Goal: Obtain resource: Download file/media

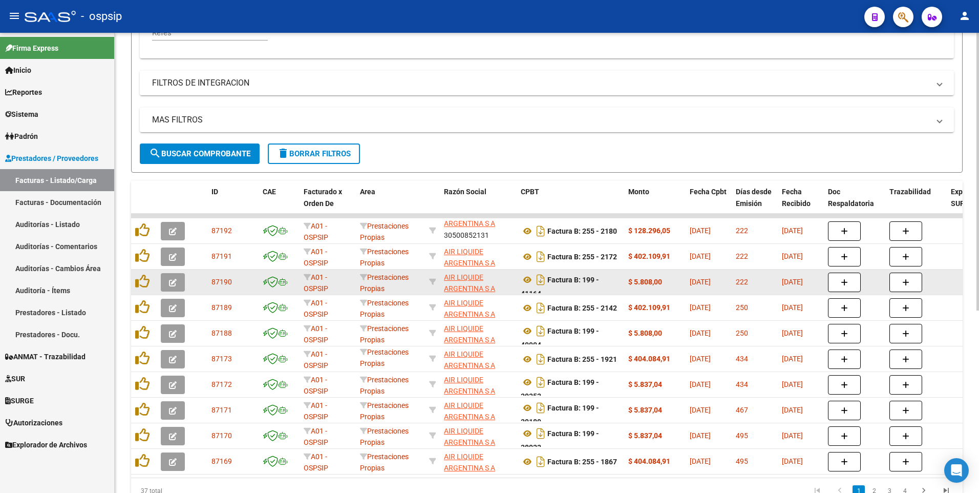
scroll to position [1, 0]
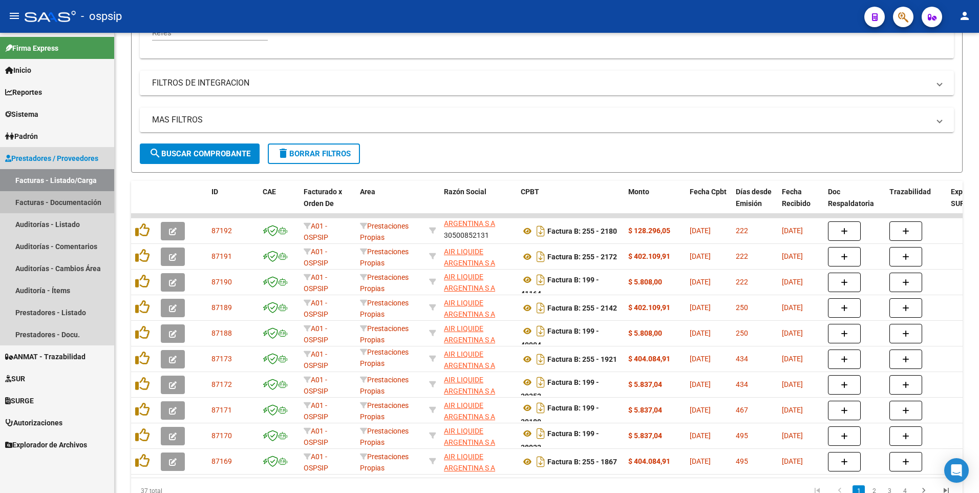
click at [26, 194] on link "Facturas - Documentación" at bounding box center [57, 202] width 114 height 22
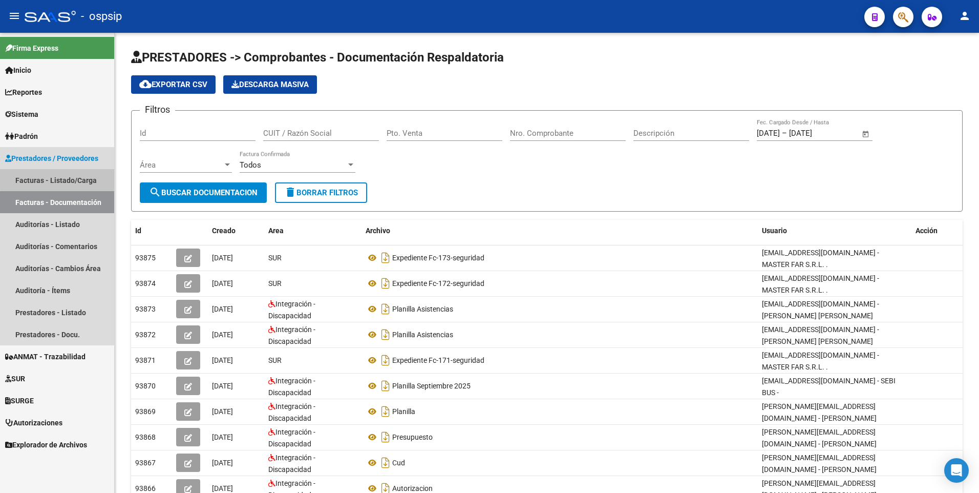
click at [71, 175] on link "Facturas - Listado/Carga" at bounding box center [57, 180] width 114 height 22
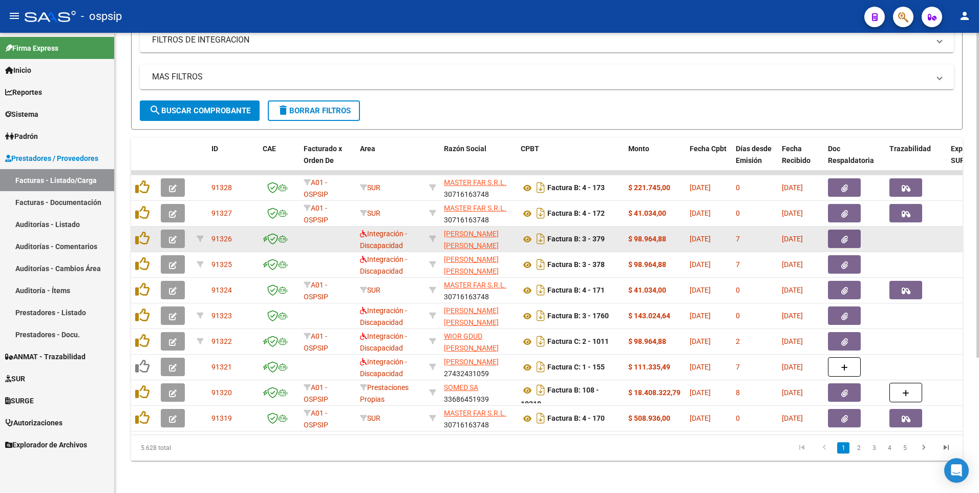
scroll to position [192, 0]
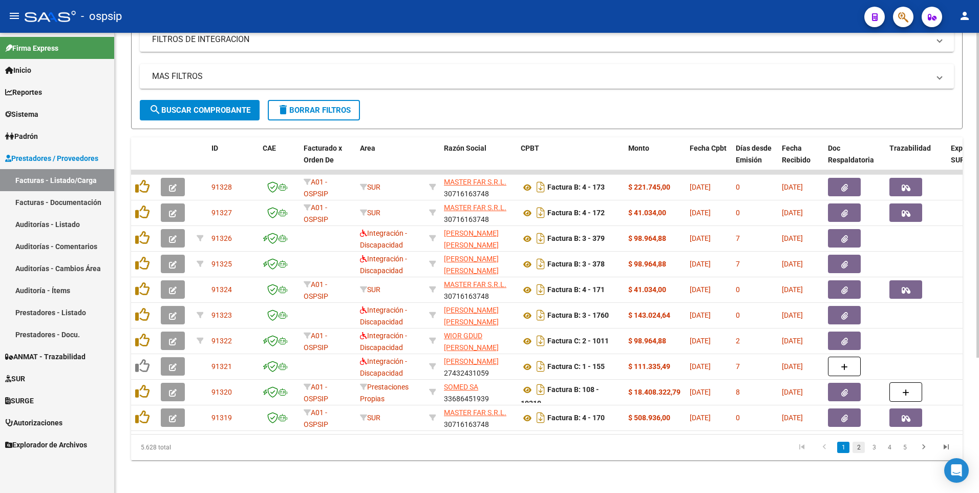
click at [858, 449] on link "2" at bounding box center [859, 446] width 12 height 11
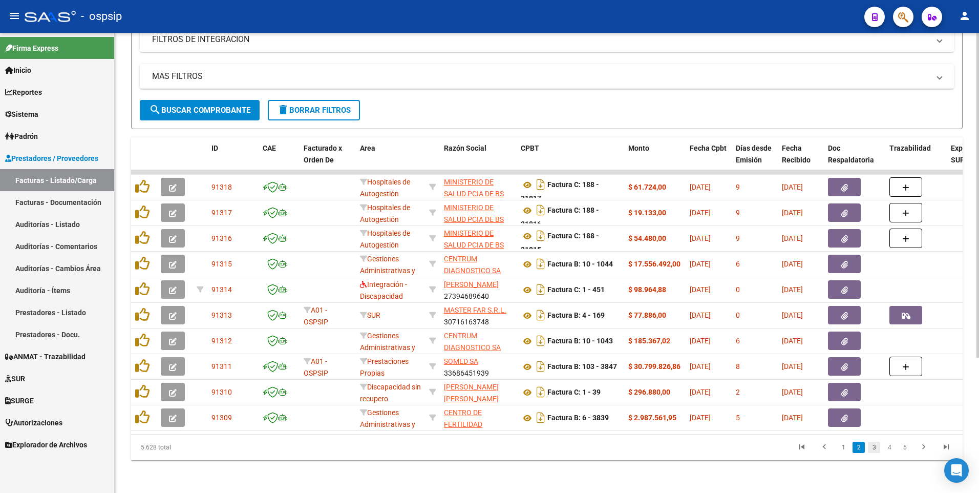
click at [875, 448] on link "3" at bounding box center [874, 446] width 12 height 11
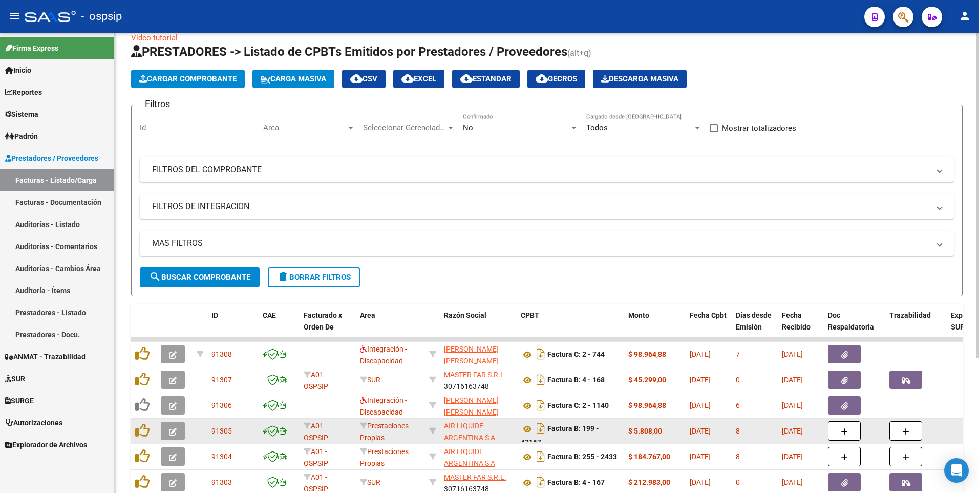
scroll to position [0, 0]
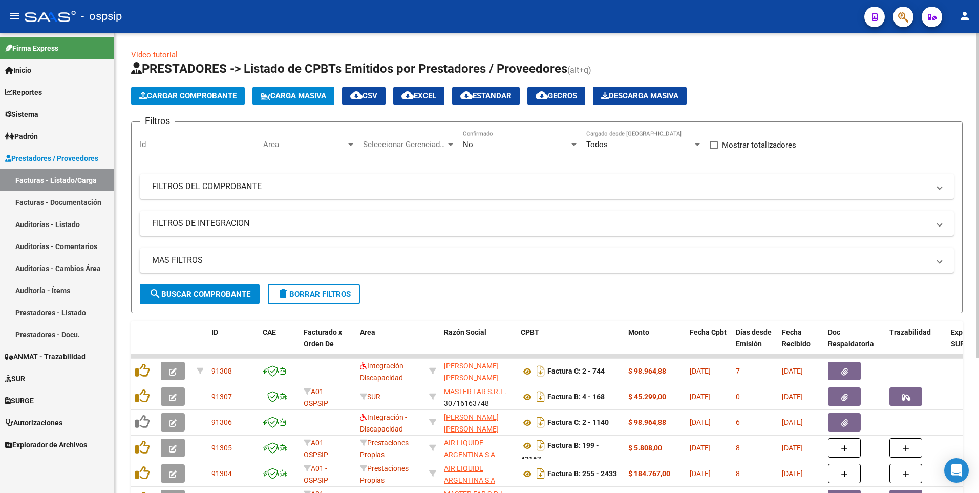
click at [293, 175] on mat-expansion-panel-header "FILTROS DEL COMPROBANTE" at bounding box center [547, 186] width 814 height 25
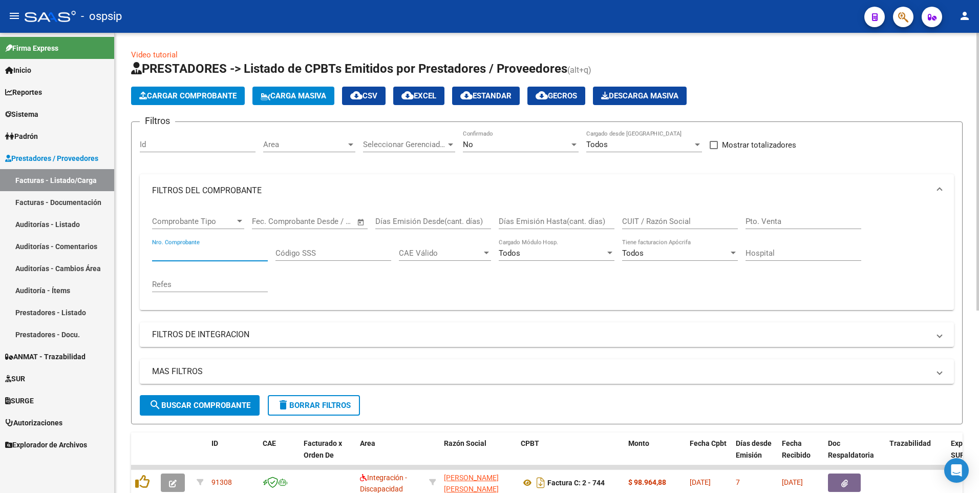
click at [200, 253] on input "Nro. Comprobante" at bounding box center [210, 252] width 116 height 9
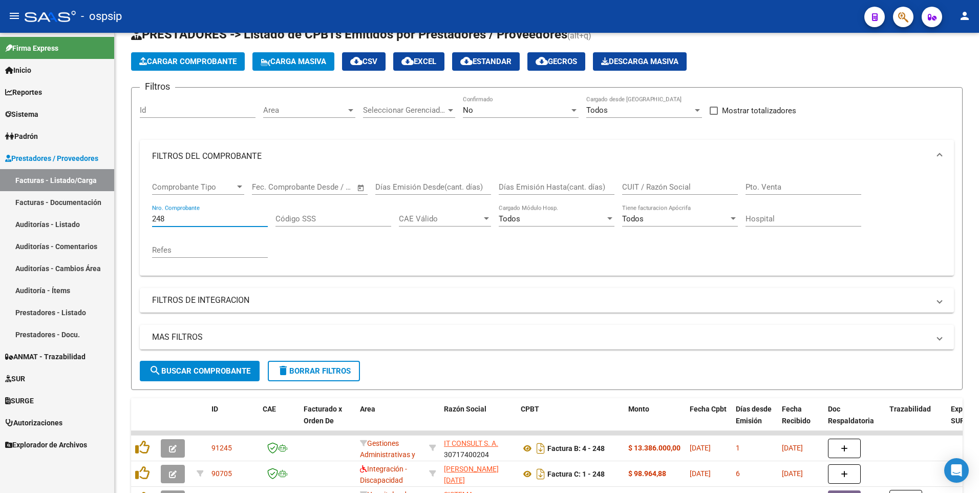
scroll to position [51, 0]
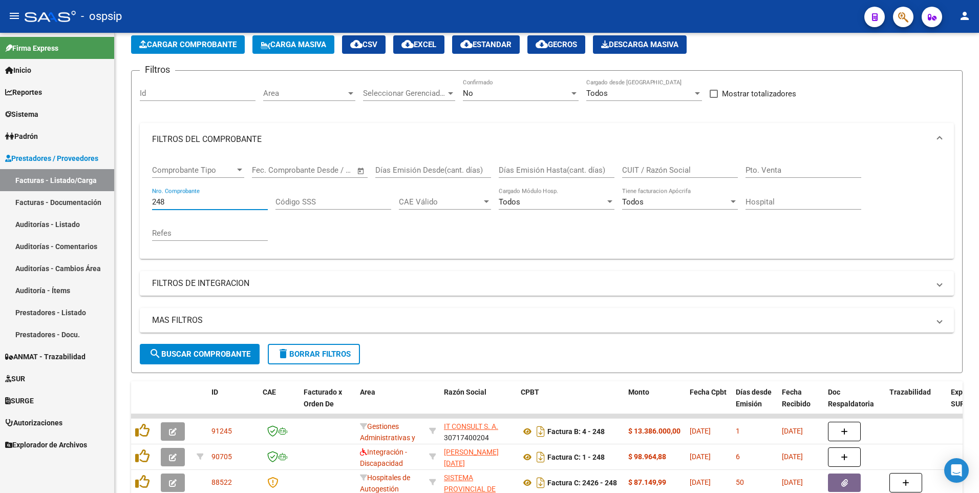
type input "248"
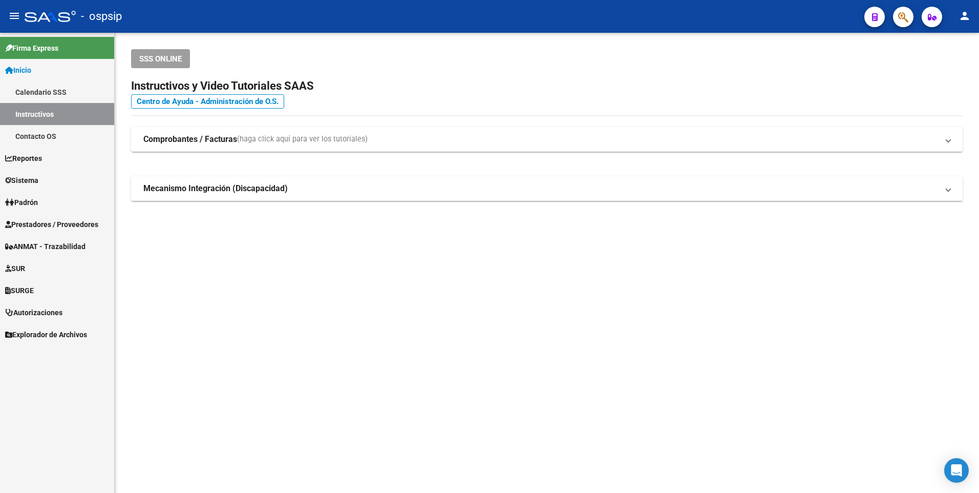
click at [42, 223] on span "Prestadores / Proveedores" at bounding box center [51, 224] width 93 height 11
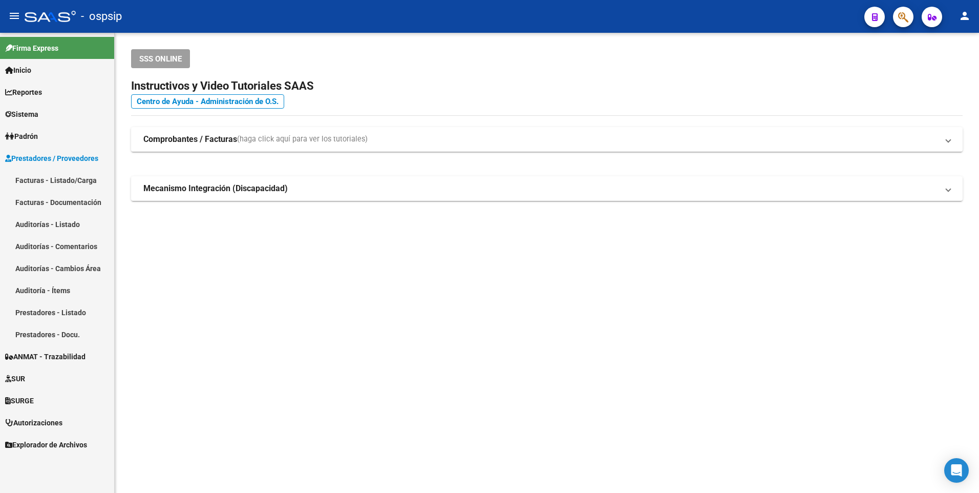
click at [30, 178] on link "Facturas - Listado/Carga" at bounding box center [57, 180] width 114 height 22
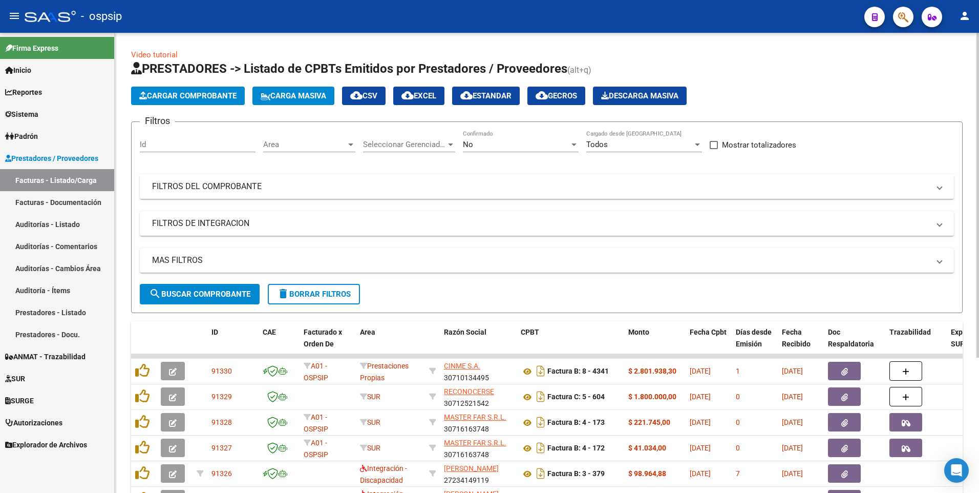
click at [184, 186] on mat-panel-title "FILTROS DEL COMPROBANTE" at bounding box center [540, 186] width 777 height 11
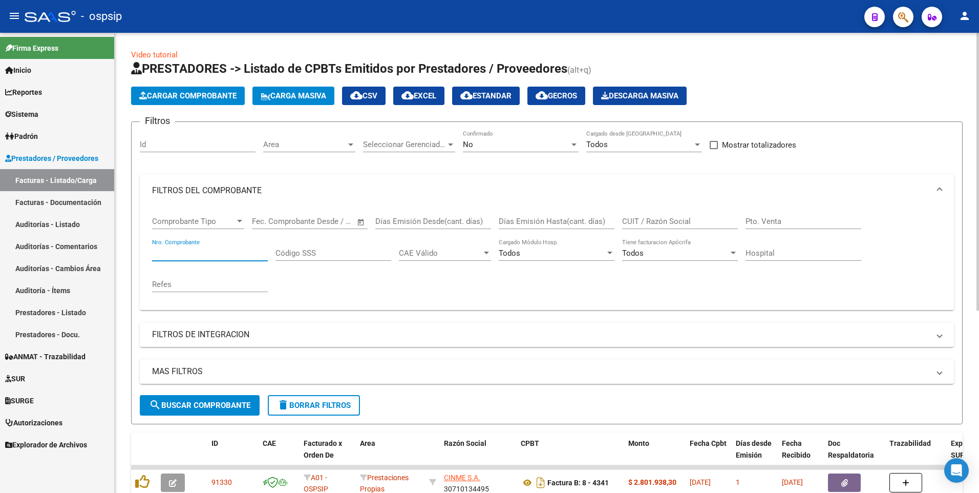
click at [223, 255] on input "Nro. Comprobante" at bounding box center [210, 252] width 116 height 9
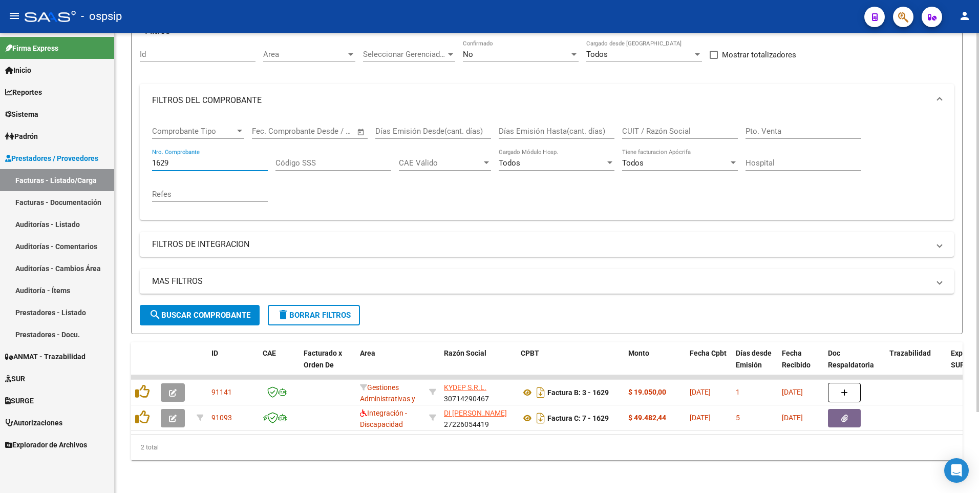
scroll to position [98, 0]
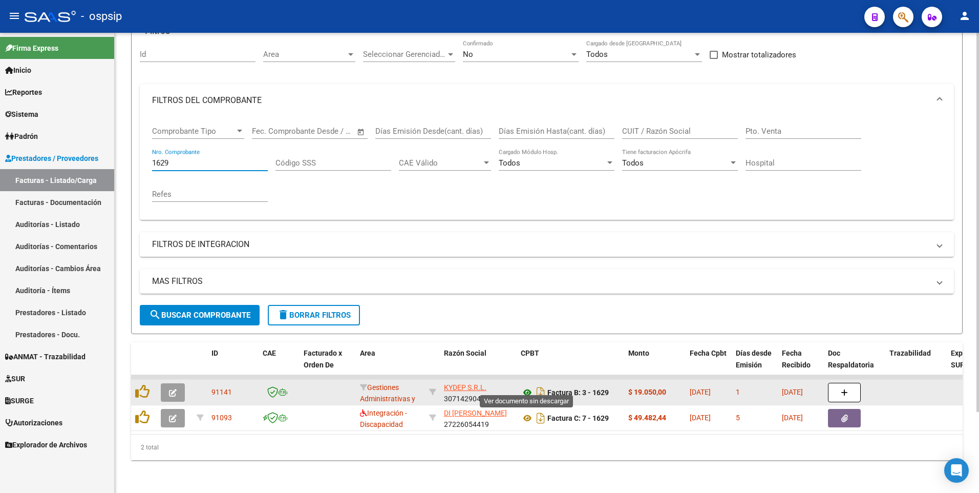
type input "1629"
click at [525, 386] on icon at bounding box center [527, 392] width 13 height 12
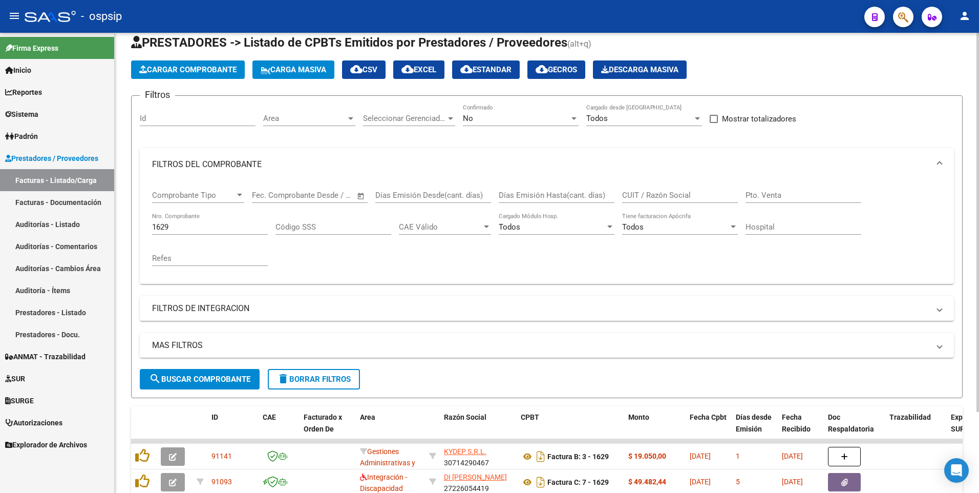
scroll to position [0, 0]
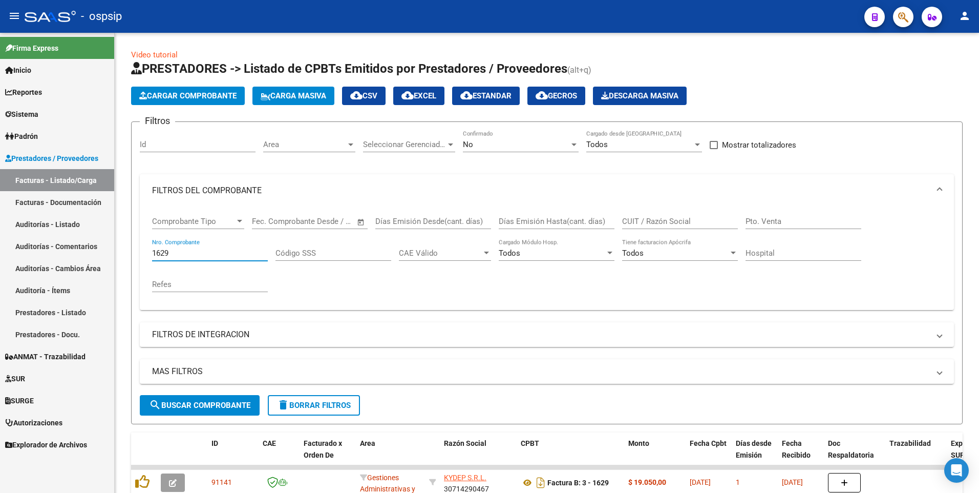
drag, startPoint x: 181, startPoint y: 252, endPoint x: 69, endPoint y: 255, distance: 111.7
click at [70, 254] on mat-sidenav-container "Firma Express Inicio Calendario SSS Instructivos Contacto OS Reportes Egresos D…" at bounding box center [489, 263] width 979 height 460
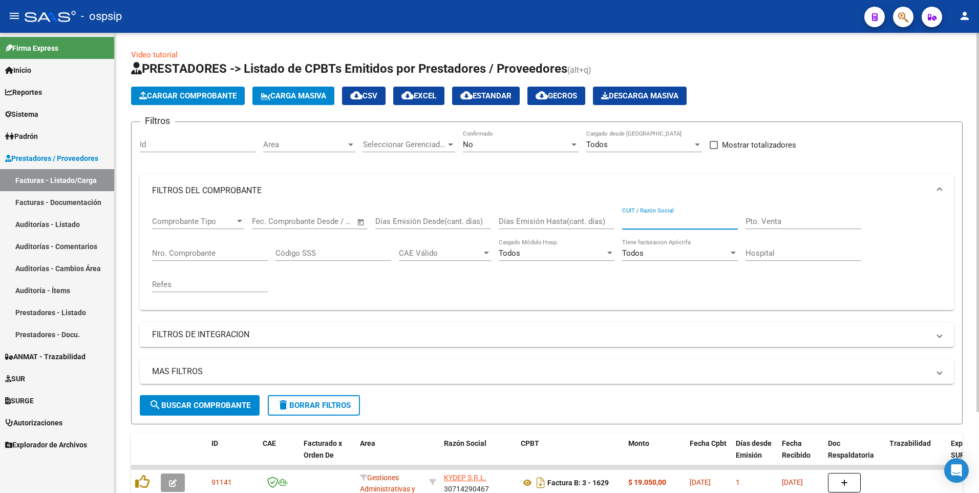
click at [671, 220] on input "CUIT / Razón Social" at bounding box center [680, 221] width 116 height 9
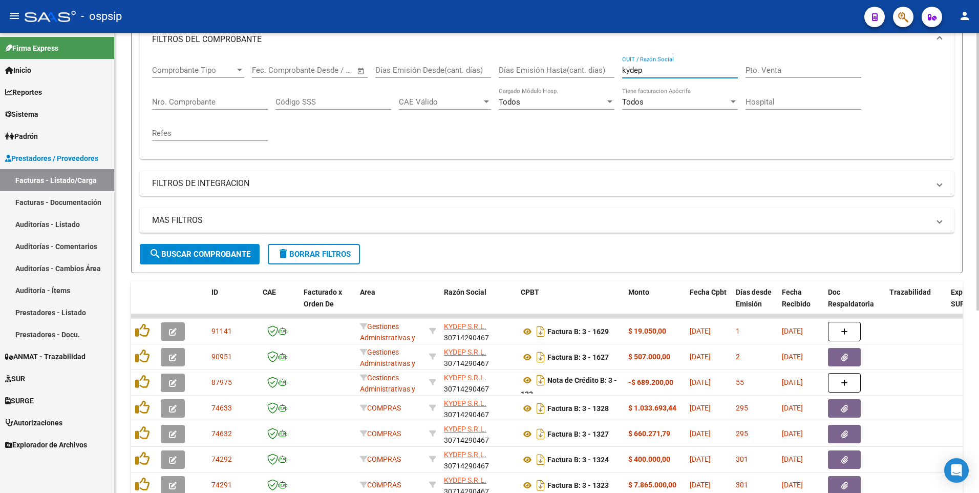
scroll to position [154, 0]
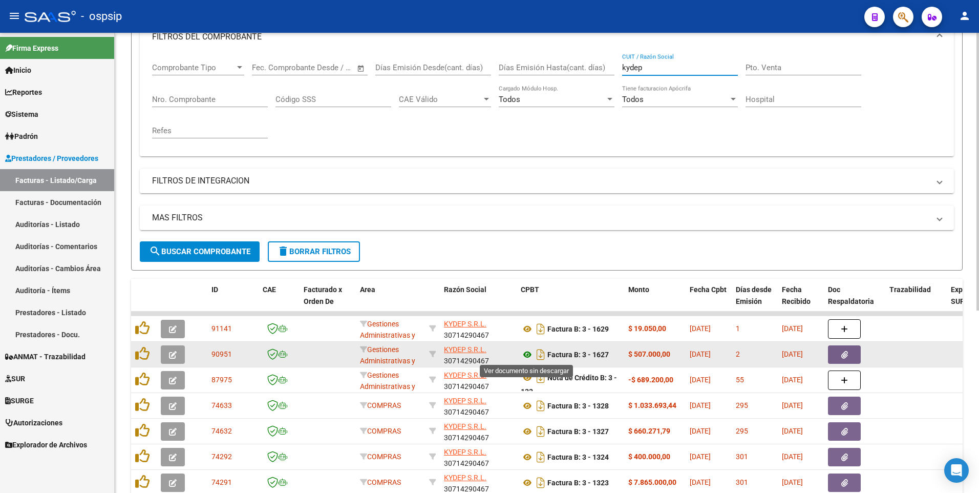
type input "kydep"
click at [525, 353] on icon at bounding box center [527, 354] width 13 height 12
